Goal: Information Seeking & Learning: Learn about a topic

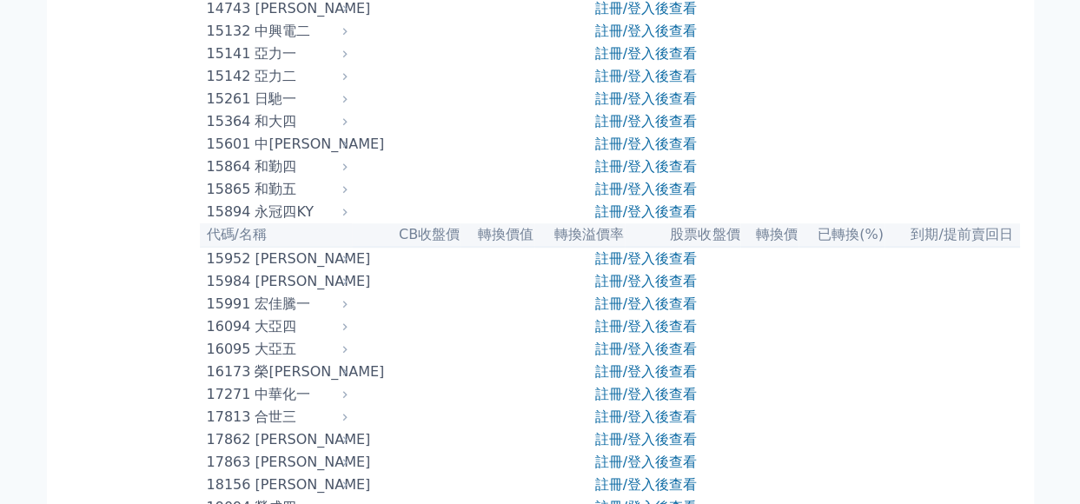
scroll to position [522, 0]
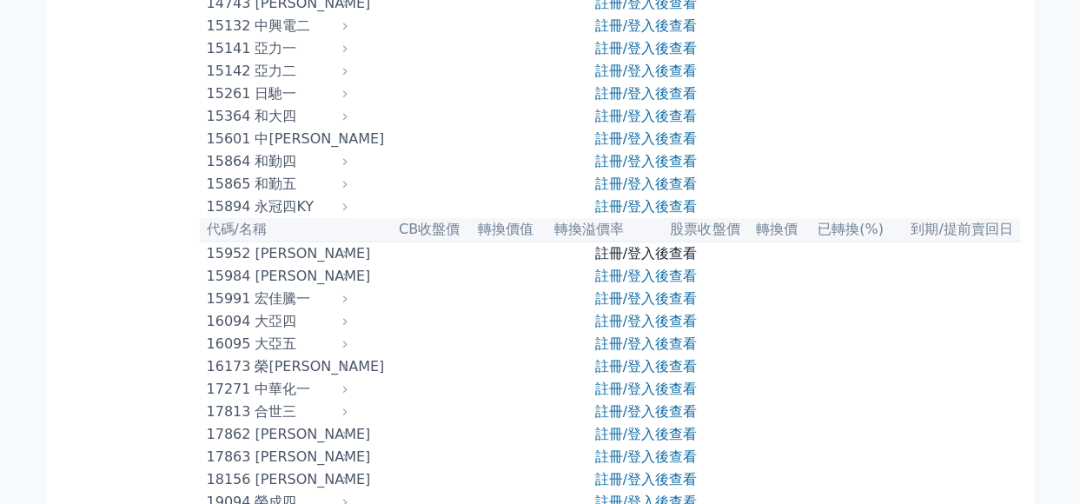
click at [609, 246] on link "註冊/登入後查看" at bounding box center [646, 253] width 102 height 17
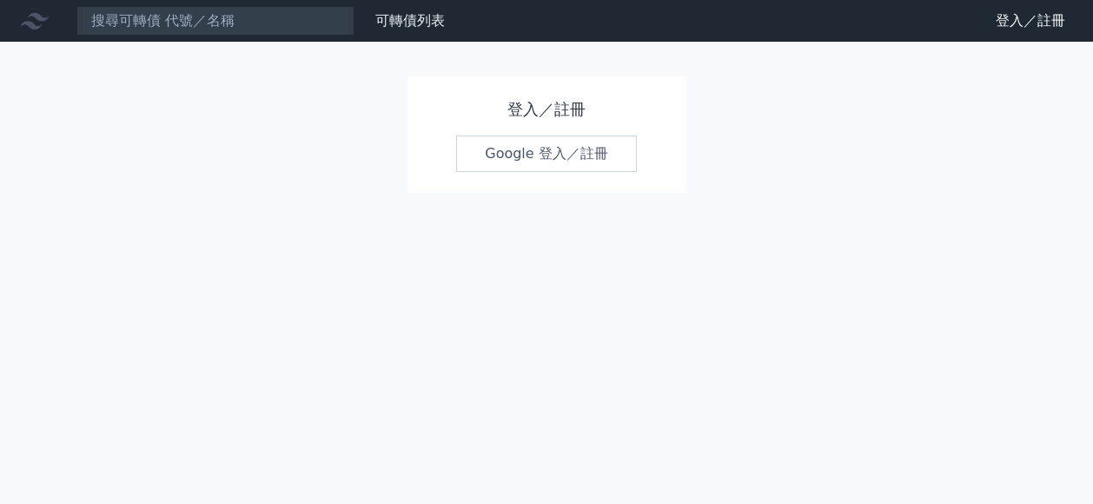
click at [531, 154] on link "Google 登入／註冊" at bounding box center [546, 154] width 181 height 37
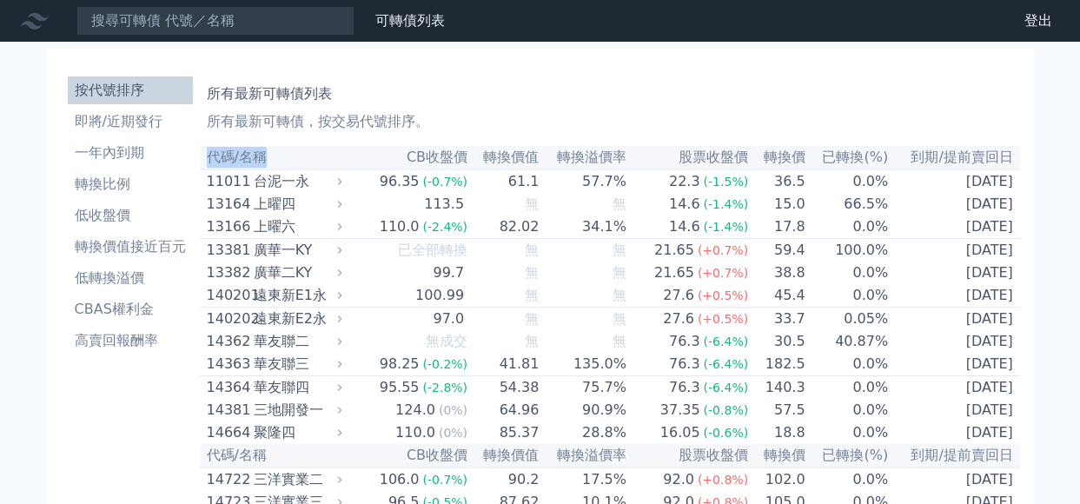
drag, startPoint x: 207, startPoint y: 155, endPoint x: 273, endPoint y: 160, distance: 66.3
click at [273, 160] on th "代碼/名稱" at bounding box center [273, 157] width 147 height 23
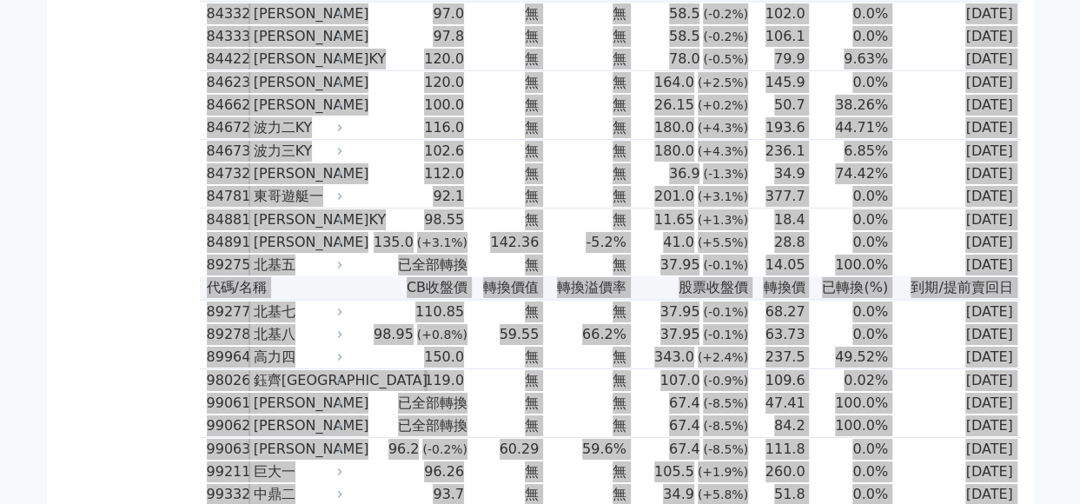
scroll to position [9594, 0]
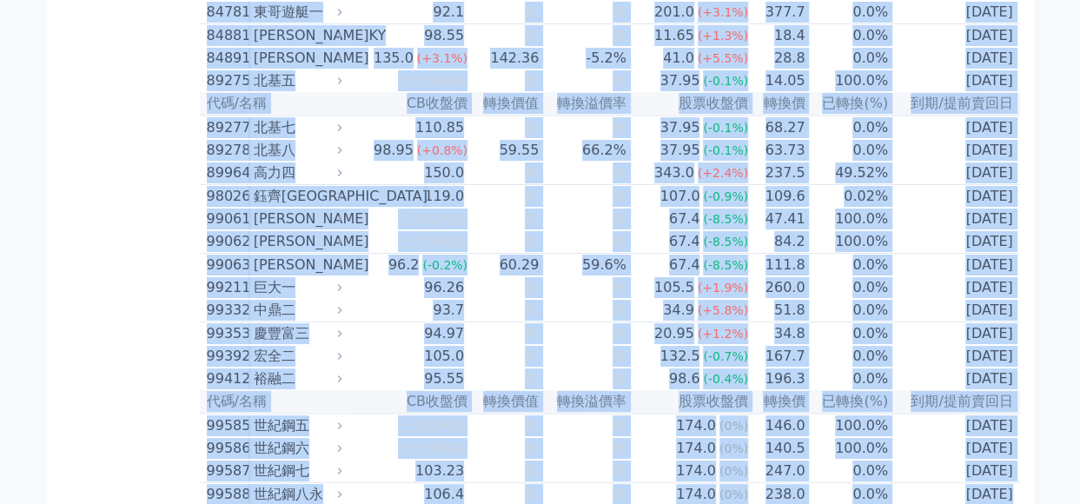
click at [867, 345] on td "0.0%" at bounding box center [847, 356] width 83 height 23
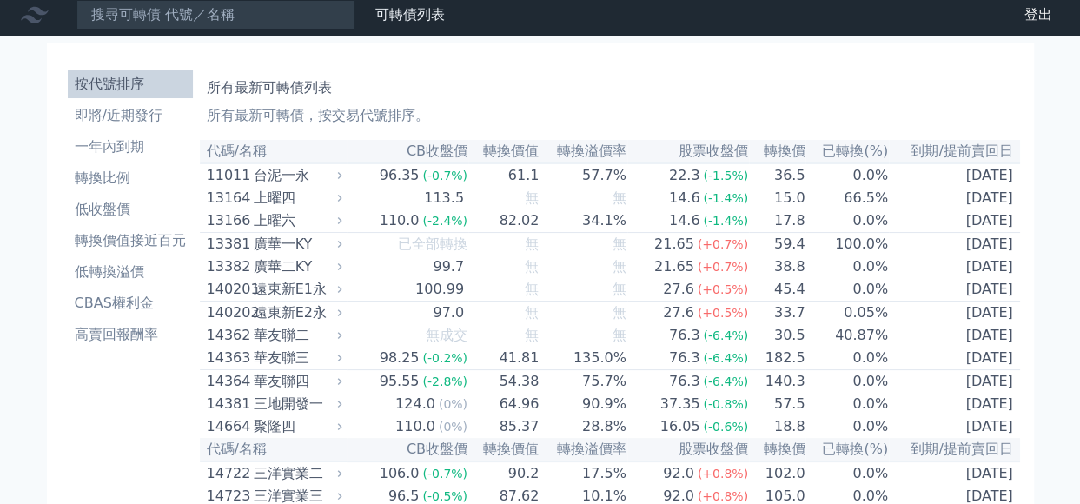
scroll to position [0, 0]
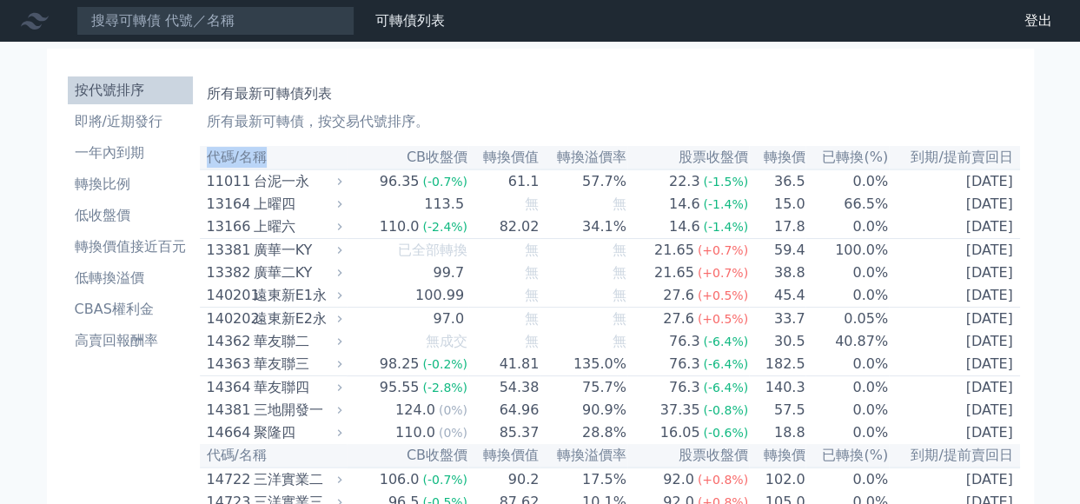
drag, startPoint x: 205, startPoint y: 159, endPoint x: 282, endPoint y: 162, distance: 76.5
click at [282, 162] on th "代碼/名稱" at bounding box center [273, 157] width 147 height 23
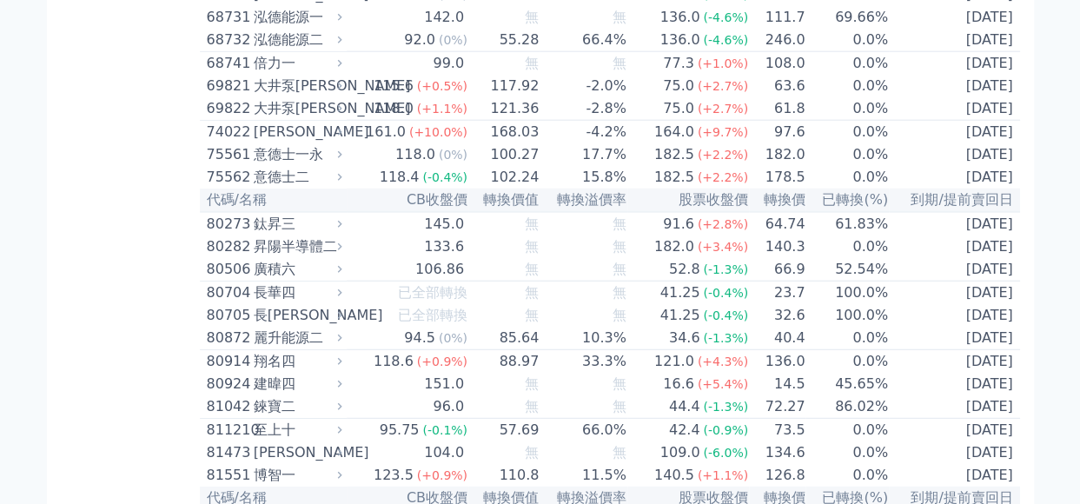
scroll to position [9594, 0]
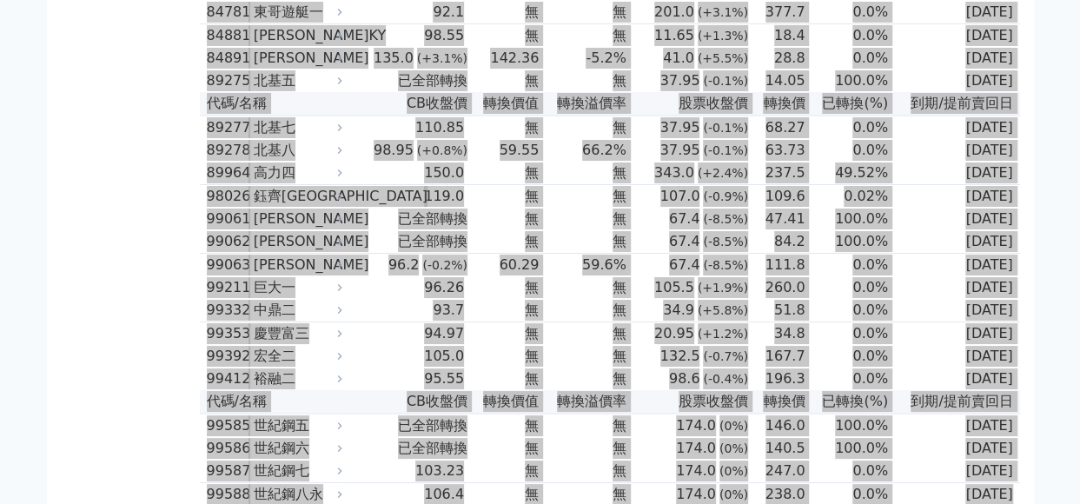
drag, startPoint x: 935, startPoint y: 467, endPoint x: 993, endPoint y: 467, distance: 57.4
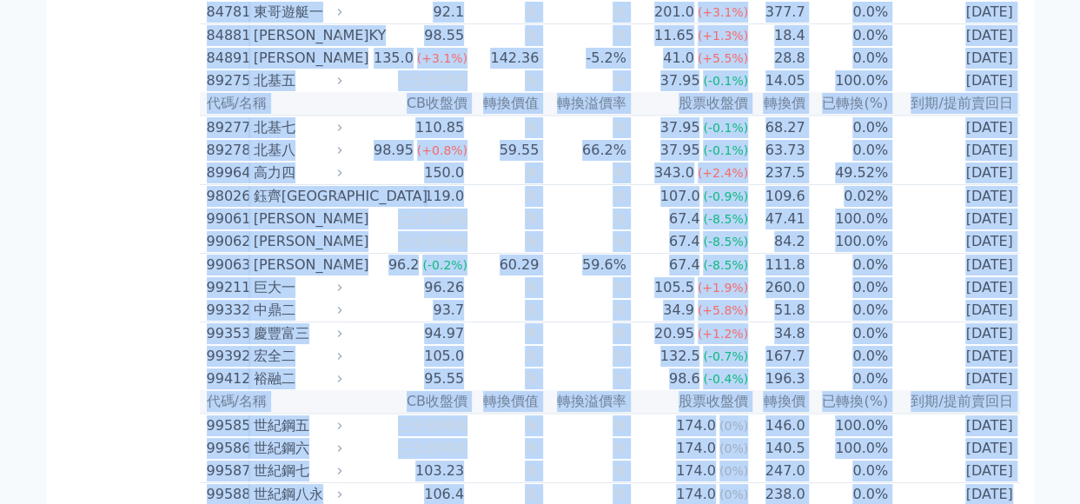
copy table "代碼/名稱 CB收盤價 轉換價值 轉換溢價率 股票收盤價 轉換價 已轉換(%) 到期/提前賣回日 11011 台泥一永 96.35 (-0.7%) 61.1 …"
click at [390, 368] on td "95.55" at bounding box center [408, 379] width 122 height 23
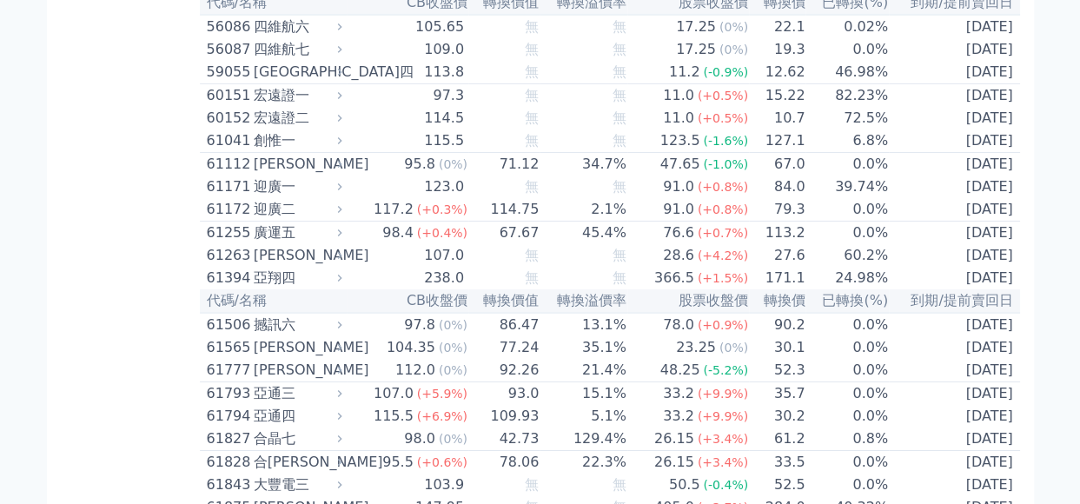
scroll to position [6031, 0]
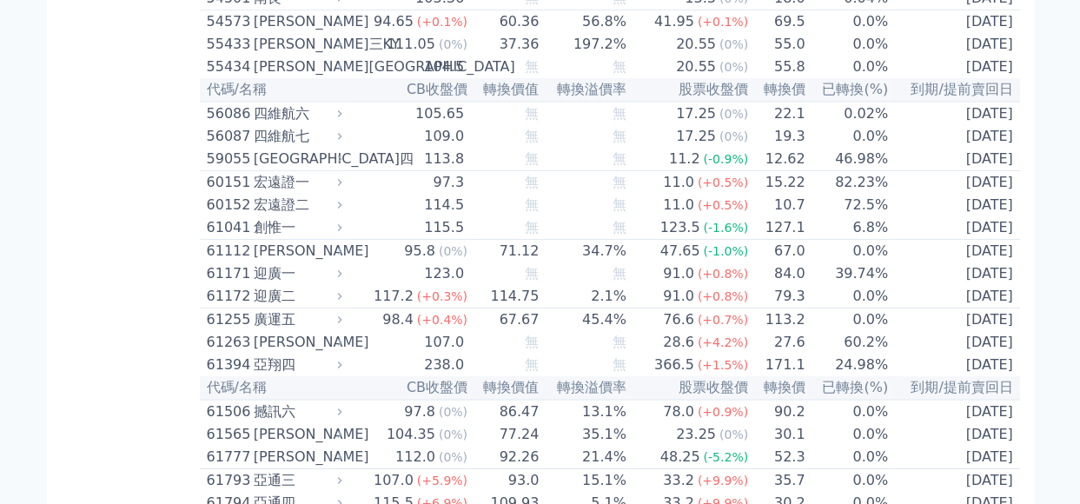
click at [265, 217] on div "創惟一" at bounding box center [296, 227] width 85 height 21
click at [342, 222] on icon at bounding box center [339, 227] width 11 height 11
click at [345, 222] on icon at bounding box center [339, 227] width 11 height 11
click at [273, 217] on div "創惟一" at bounding box center [296, 227] width 85 height 21
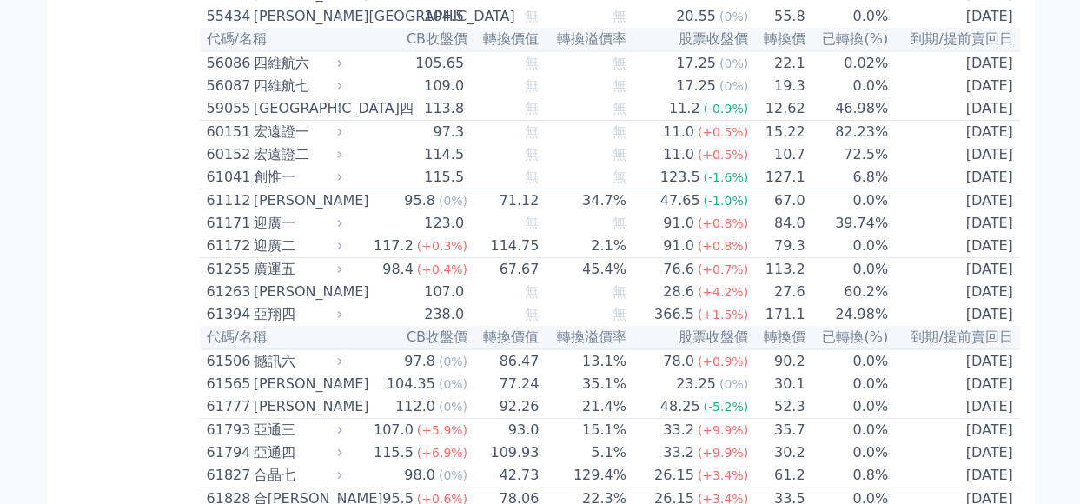
scroll to position [6117, 0]
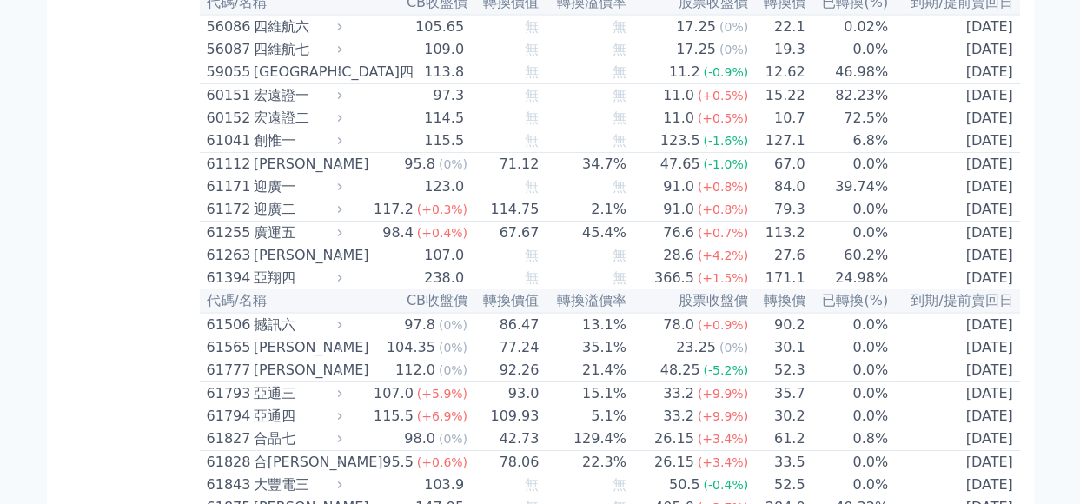
click at [283, 199] on div "迎廣二" at bounding box center [296, 209] width 85 height 21
click at [345, 203] on icon at bounding box center [339, 208] width 11 height 11
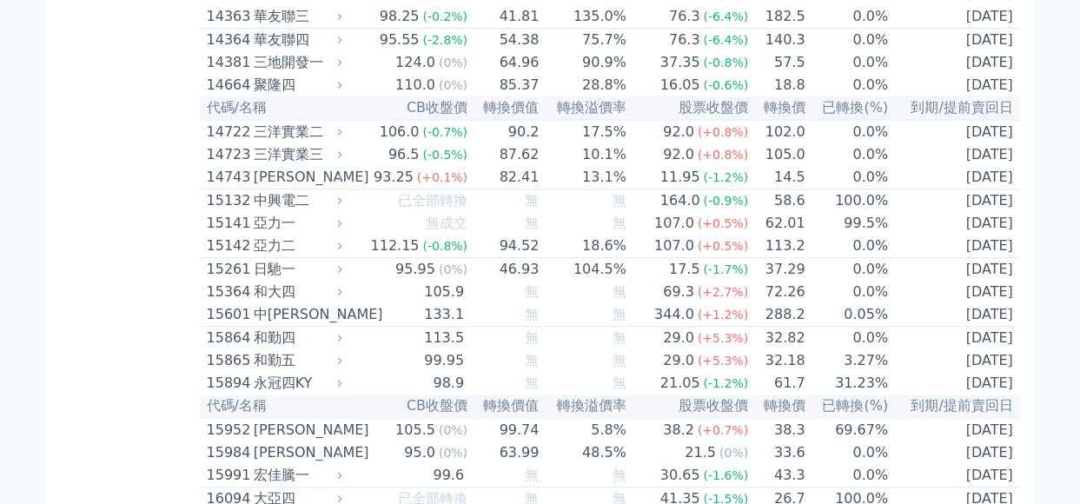
scroll to position [348, 0]
click at [342, 130] on icon at bounding box center [340, 132] width 4 height 7
click at [292, 130] on div "三洋實業二" at bounding box center [296, 132] width 85 height 21
